Goal: Transaction & Acquisition: Purchase product/service

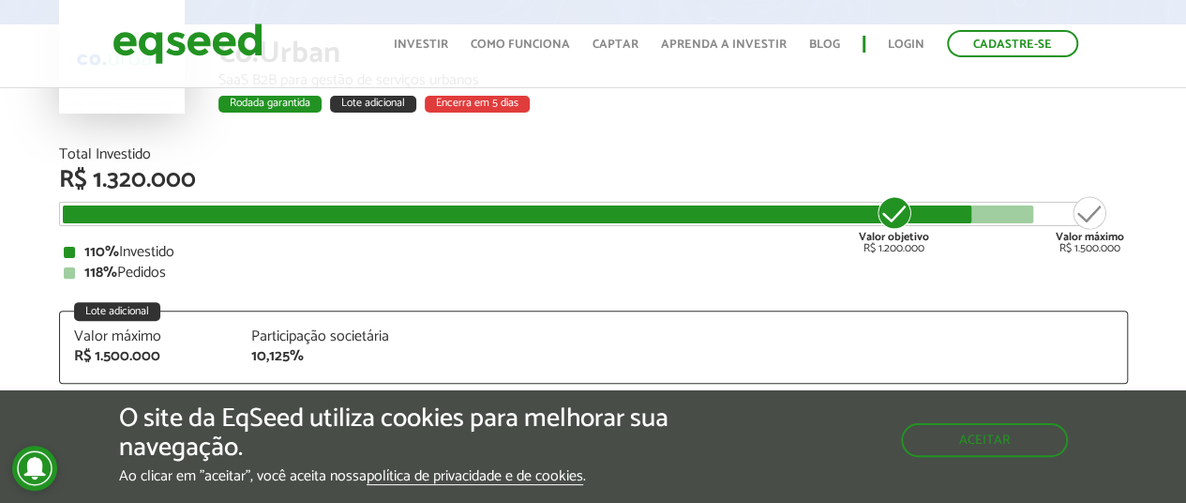
scroll to position [188, 0]
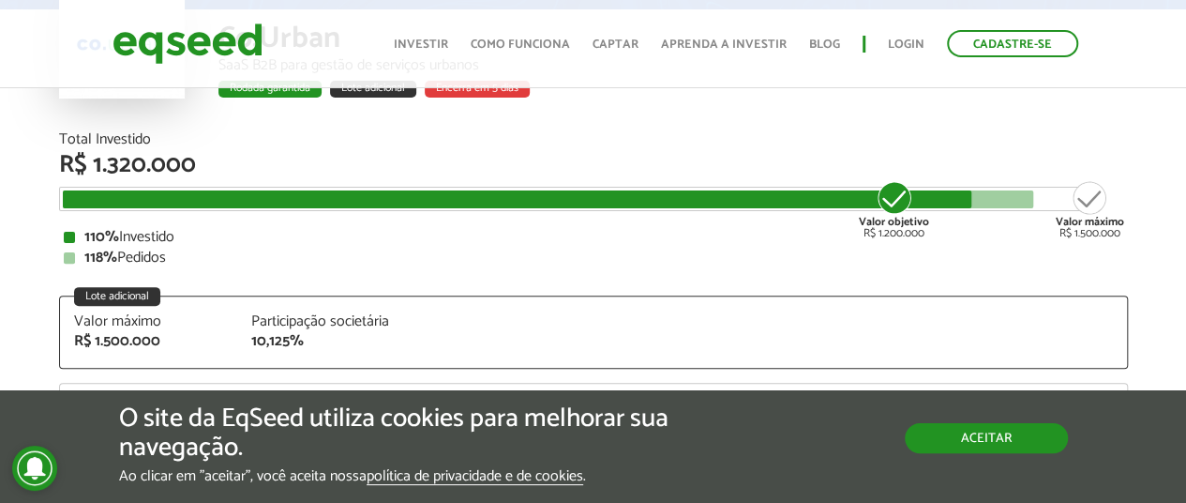
click at [1004, 440] on button "Aceitar" at bounding box center [986, 438] width 163 height 30
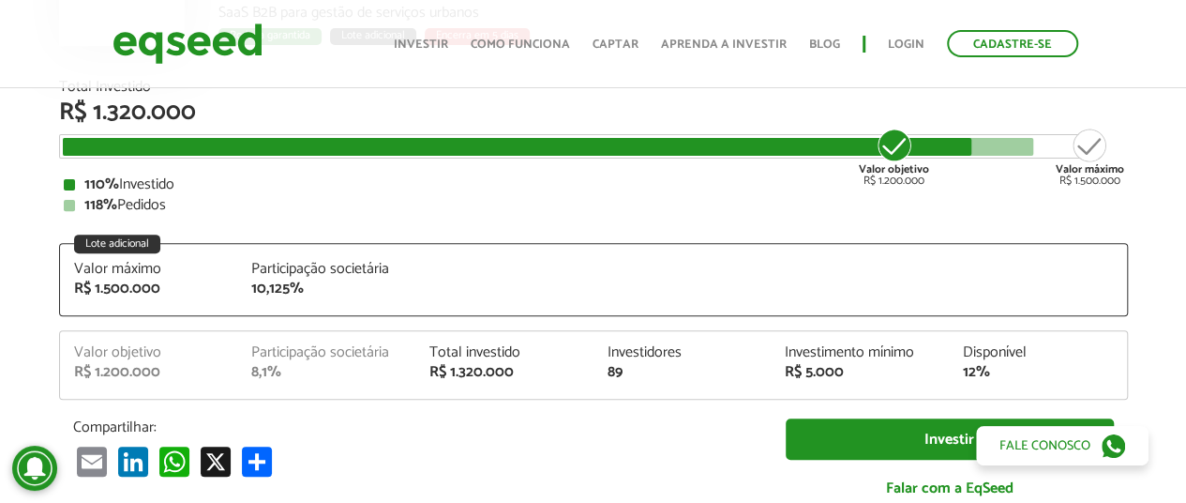
scroll to position [281, 0]
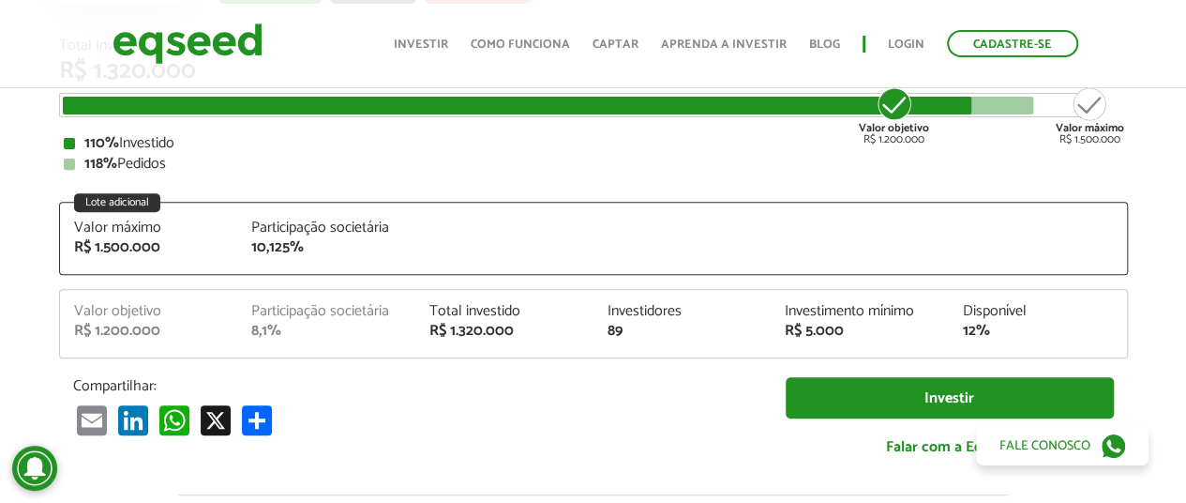
click at [370, 317] on div "Participação societária" at bounding box center [326, 311] width 150 height 15
drag, startPoint x: 852, startPoint y: 330, endPoint x: 786, endPoint y: 301, distance: 71.8
click at [786, 304] on div "Investimento mínimo R$ 5.000" at bounding box center [860, 321] width 178 height 35
click at [785, 310] on div "Investimento mínimo" at bounding box center [860, 311] width 150 height 15
click at [792, 311] on div "Investimento mínimo" at bounding box center [860, 311] width 150 height 15
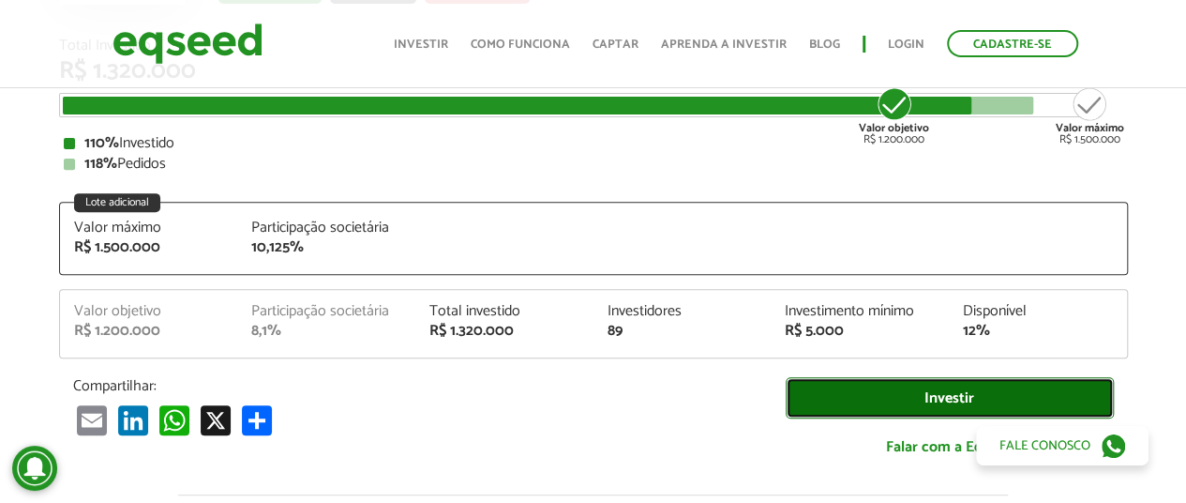
click at [838, 377] on link "Investir" at bounding box center [950, 398] width 328 height 42
click at [844, 391] on link "Investir" at bounding box center [950, 398] width 328 height 42
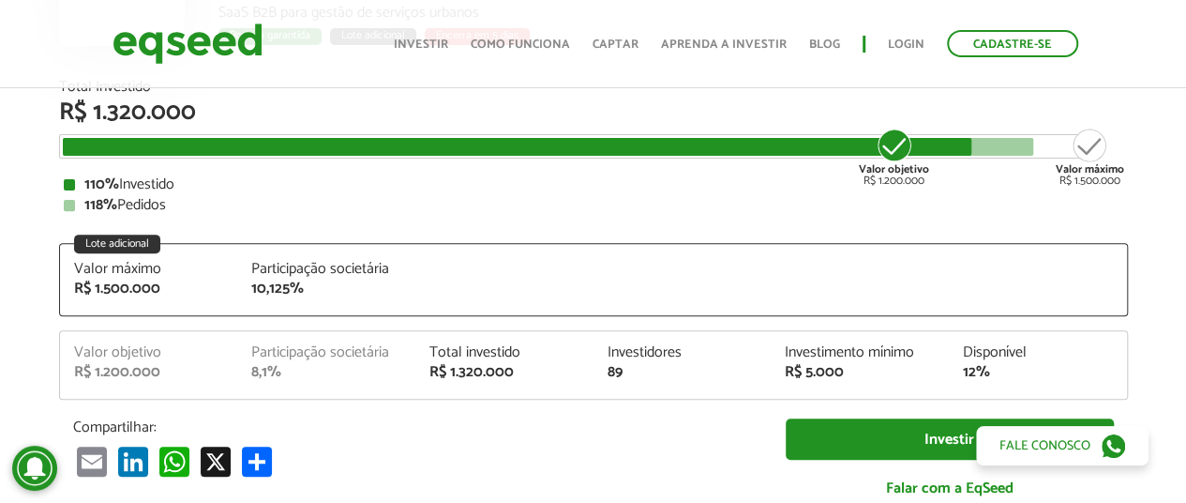
scroll to position [375, 0]
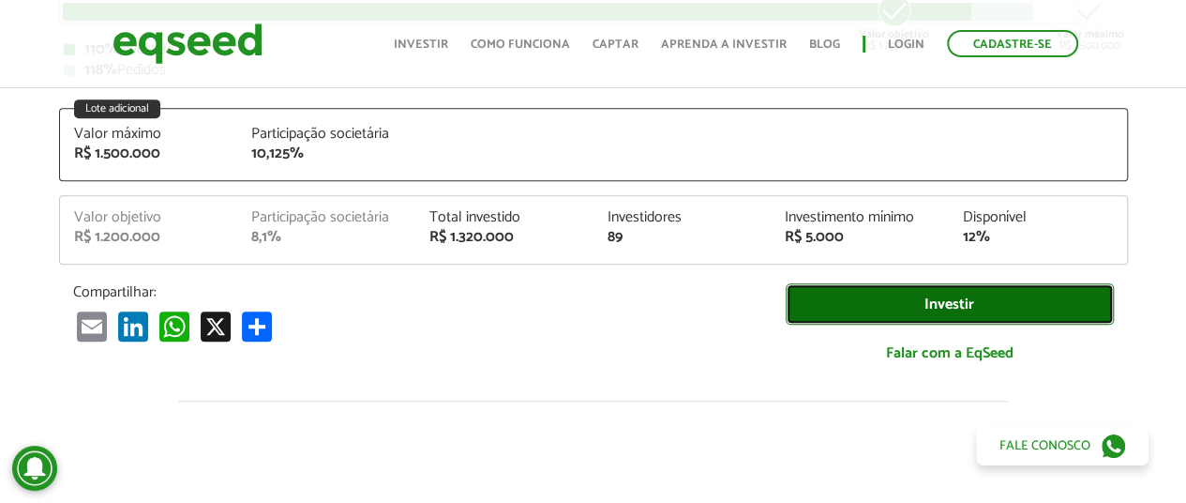
click at [861, 321] on link "Investir" at bounding box center [950, 304] width 328 height 42
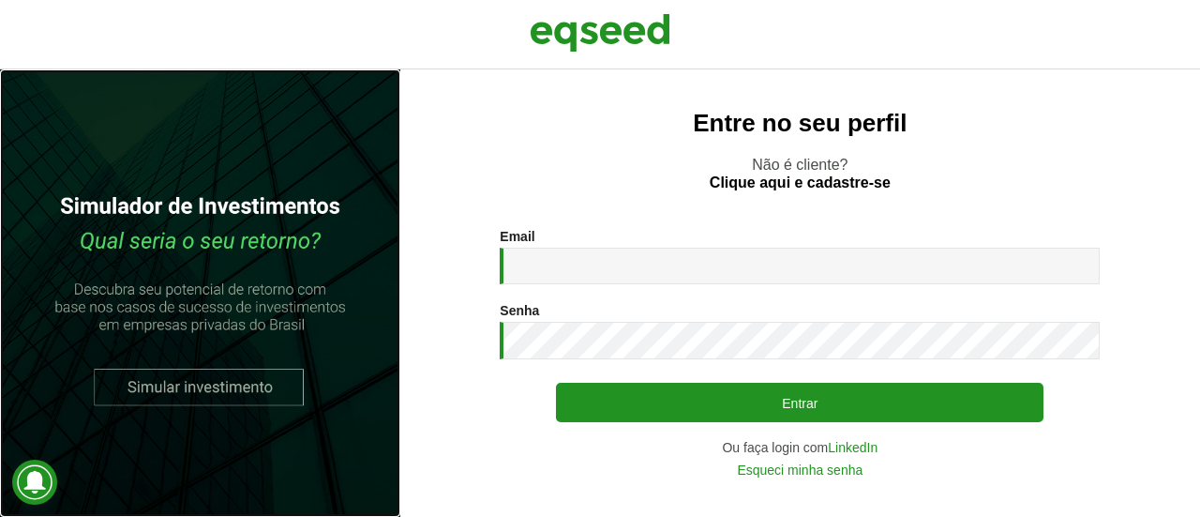
click at [152, 382] on link at bounding box center [200, 292] width 400 height 447
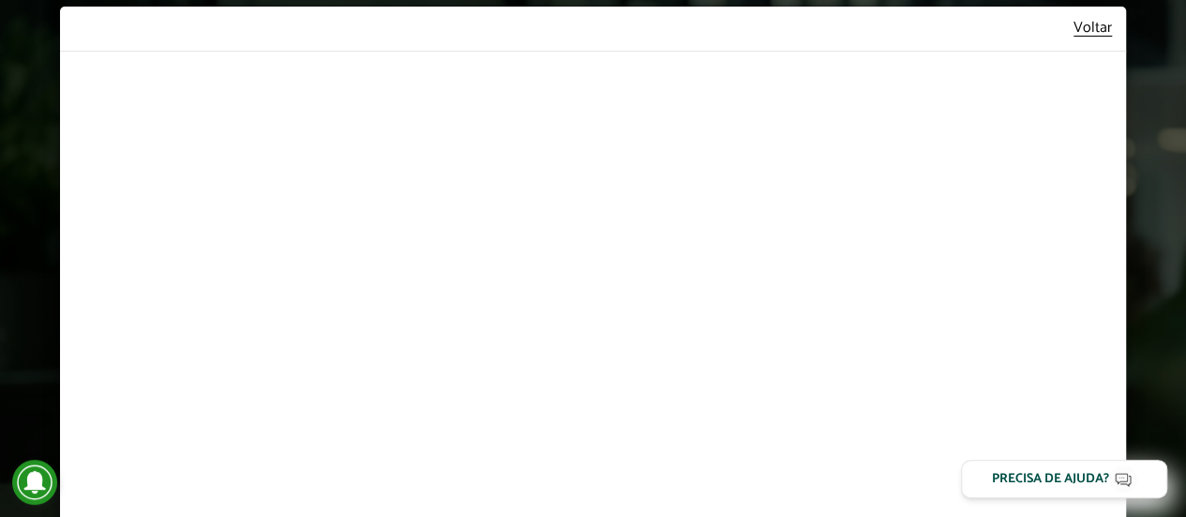
scroll to position [94, 0]
